Goal: Task Accomplishment & Management: Manage account settings

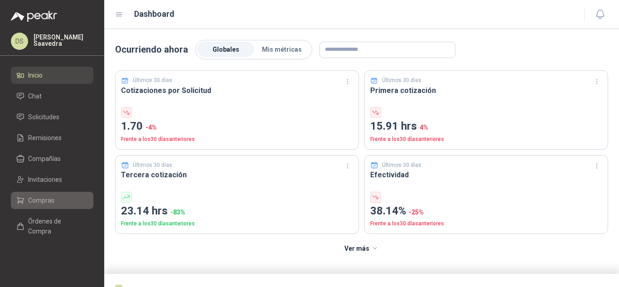
drag, startPoint x: 58, startPoint y: 194, endPoint x: 63, endPoint y: 194, distance: 5.0
click at [58, 194] on link "Compras" at bounding box center [52, 200] width 82 height 17
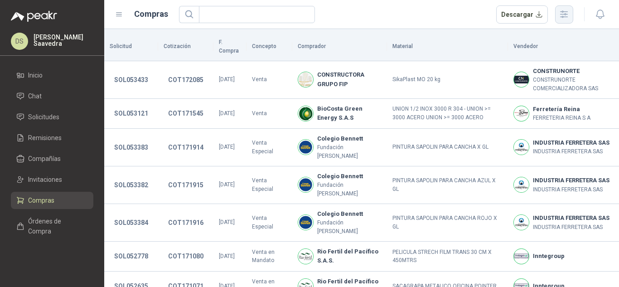
click at [564, 17] on icon "button" at bounding box center [563, 14] width 7 height 7
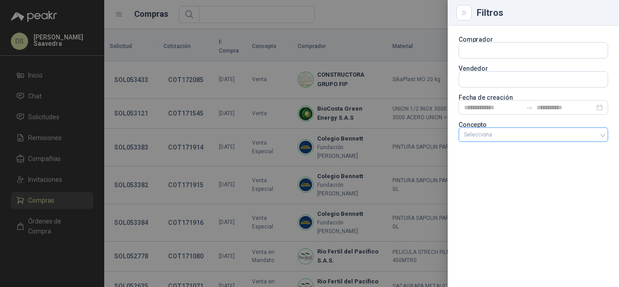
click at [514, 134] on div at bounding box center [528, 134] width 136 height 6
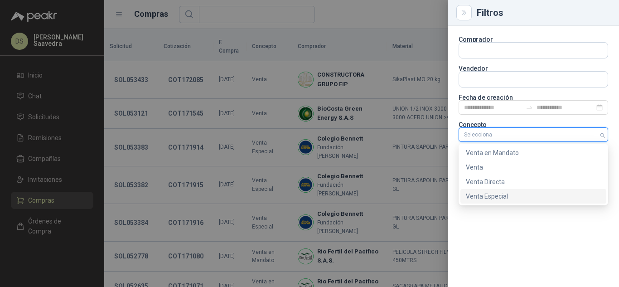
click at [488, 198] on div "Venta Especial" at bounding box center [533, 196] width 135 height 10
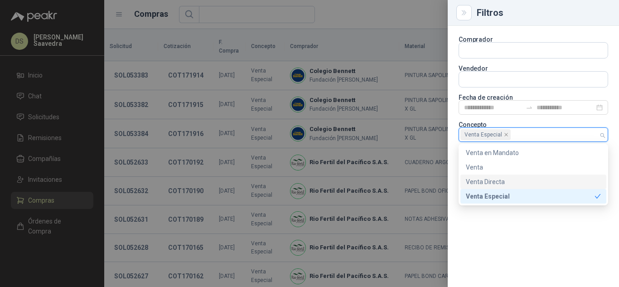
click at [387, 17] on div at bounding box center [309, 143] width 619 height 287
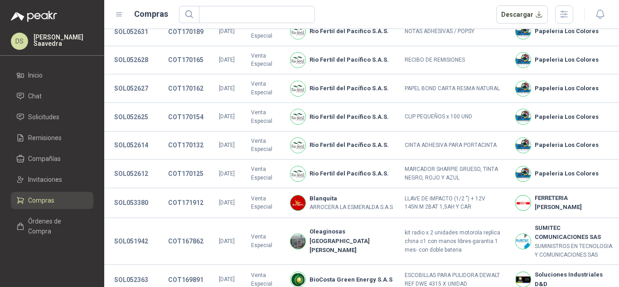
scroll to position [208, 0]
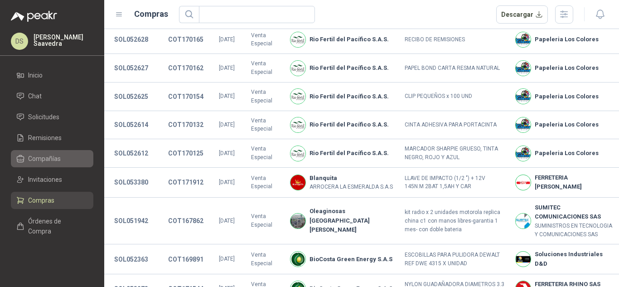
click at [49, 157] on span "Compañías" at bounding box center [44, 159] width 33 height 10
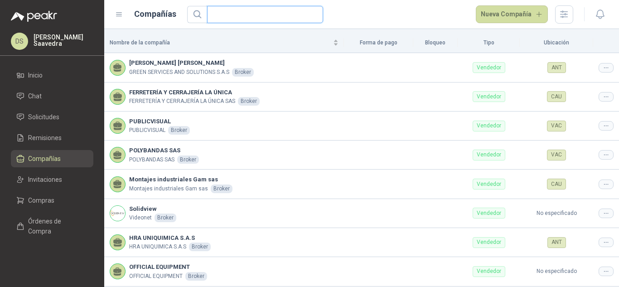
click at [237, 16] on input "text" at bounding box center [262, 14] width 98 height 16
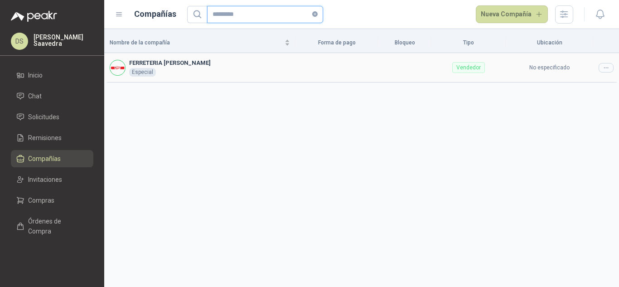
type input "*********"
click at [604, 71] on div at bounding box center [606, 68] width 15 height 10
drag, startPoint x: 589, startPoint y: 81, endPoint x: 583, endPoint y: 83, distance: 6.3
click at [588, 81] on td "No especificado" at bounding box center [549, 67] width 87 height 29
click at [605, 65] on icon at bounding box center [606, 67] width 7 height 7
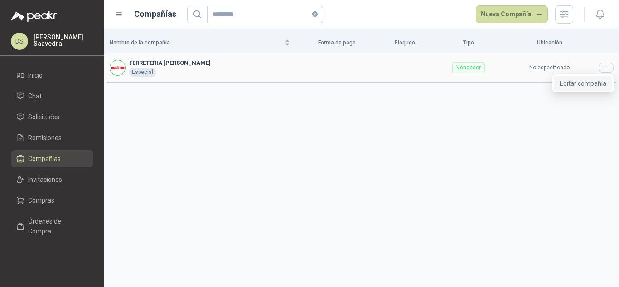
click at [565, 85] on span "Editar compañía" at bounding box center [583, 83] width 47 height 10
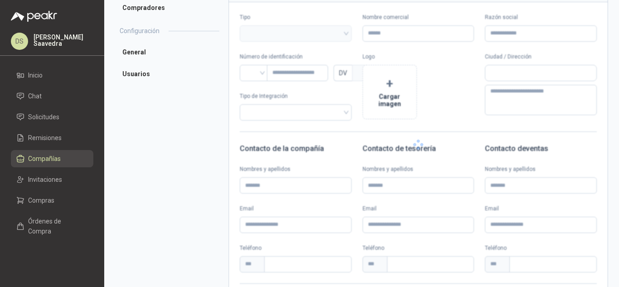
type input "**********"
type input "*********"
type input "*"
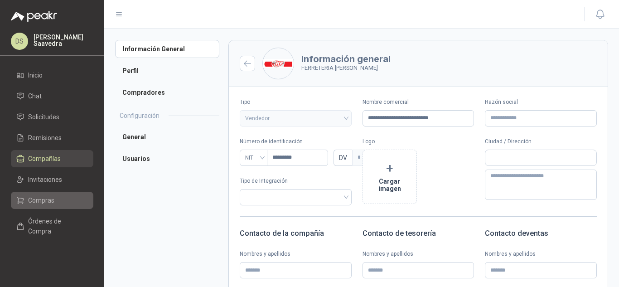
click at [35, 193] on link "Compras" at bounding box center [52, 200] width 82 height 17
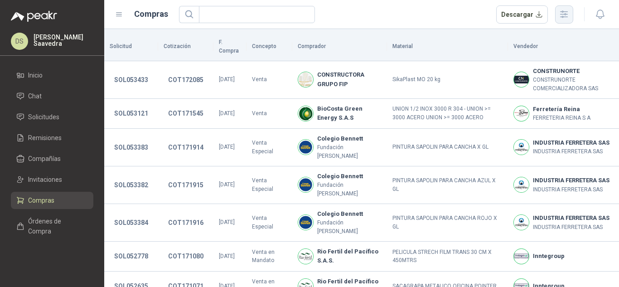
click at [564, 12] on icon "button" at bounding box center [563, 14] width 7 height 7
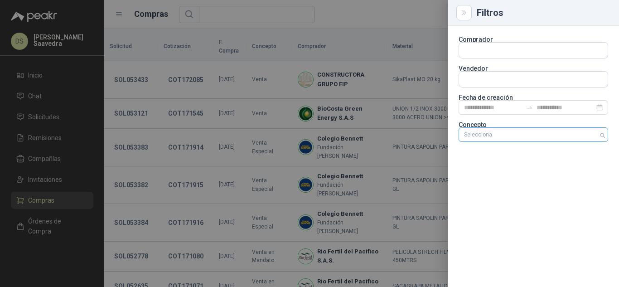
click at [536, 139] on div "Selecciona" at bounding box center [534, 134] width 150 height 14
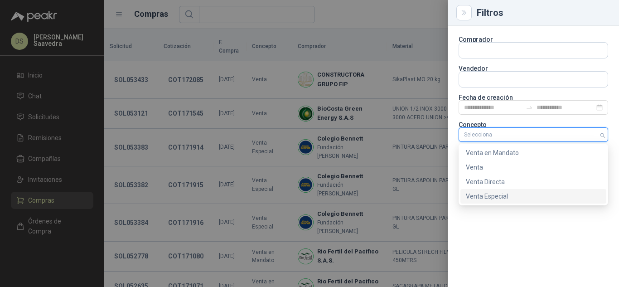
click at [522, 192] on div "Venta Especial" at bounding box center [533, 196] width 135 height 10
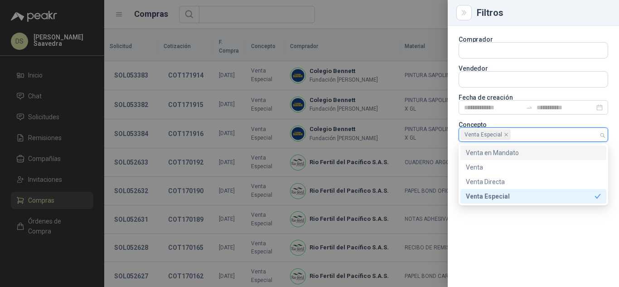
click at [400, 14] on div at bounding box center [309, 143] width 619 height 287
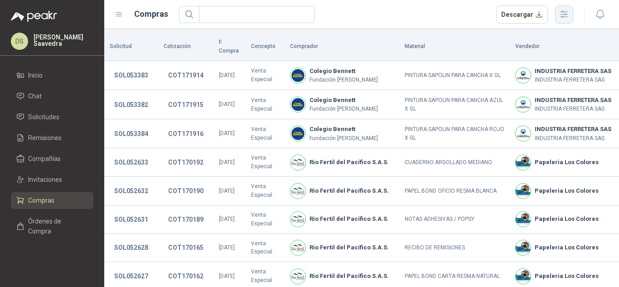
click at [559, 11] on icon "button" at bounding box center [564, 14] width 10 height 10
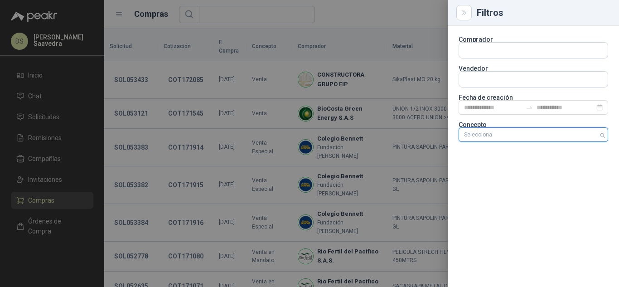
click at [550, 134] on div at bounding box center [528, 134] width 136 height 6
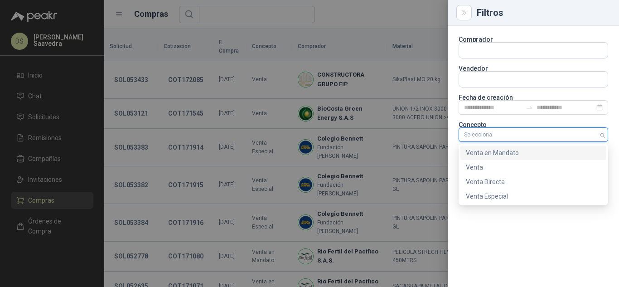
click at [527, 154] on div "Venta en Mandato" at bounding box center [533, 153] width 135 height 10
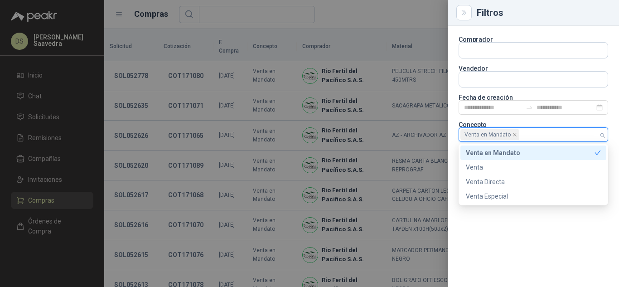
click at [376, 17] on div at bounding box center [309, 143] width 619 height 287
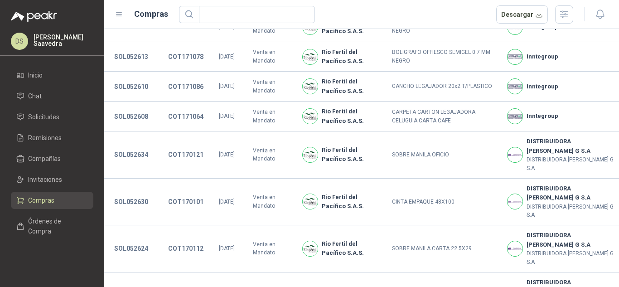
scroll to position [329, 0]
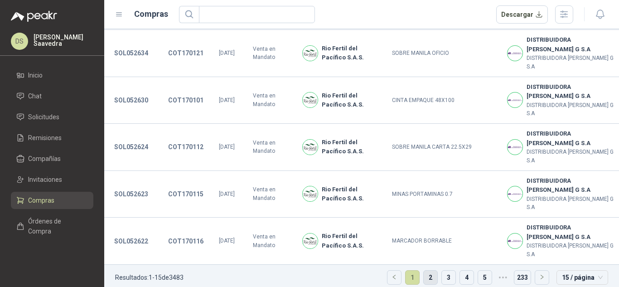
click at [424, 271] on link "2" at bounding box center [431, 278] width 14 height 14
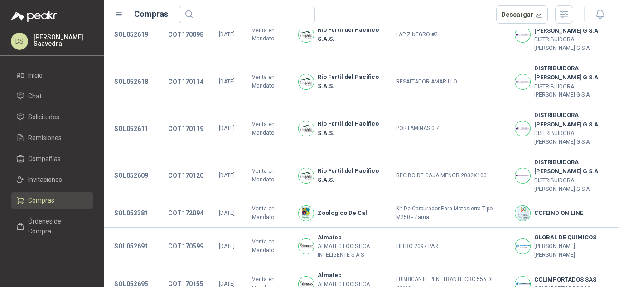
scroll to position [131, 0]
